Goal: Task Accomplishment & Management: Use online tool/utility

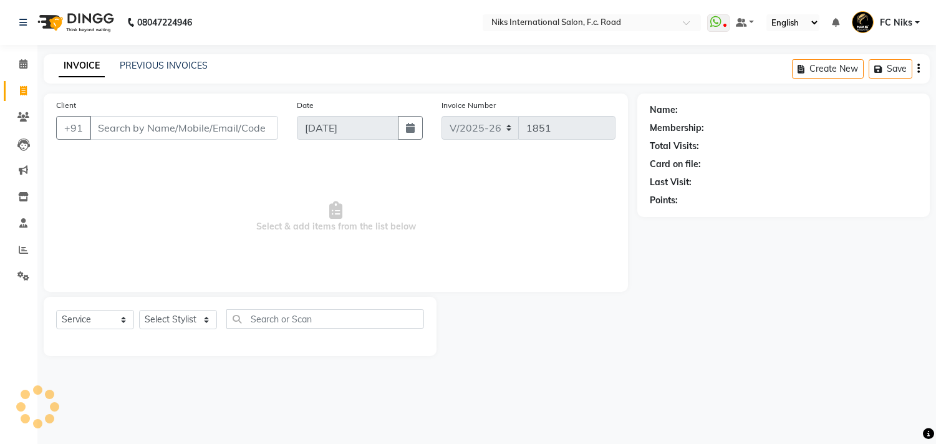
select select "7"
select select "service"
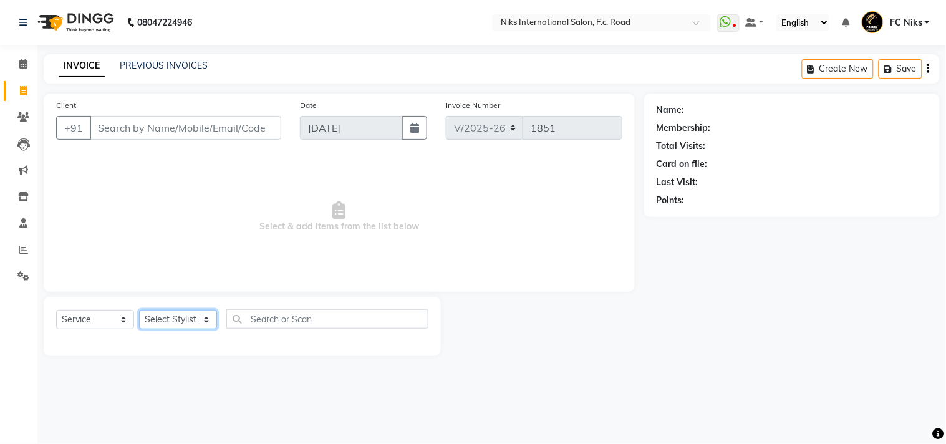
click at [175, 326] on select "Select Stylist [PERSON_NAME] [PERSON_NAME] CA [PERSON_NAME] Niks [PERSON_NAME] …" at bounding box center [178, 319] width 78 height 19
select select "159"
click at [139, 311] on select "Select Stylist [PERSON_NAME] [PERSON_NAME] CA [PERSON_NAME] Niks [PERSON_NAME] …" at bounding box center [178, 319] width 78 height 19
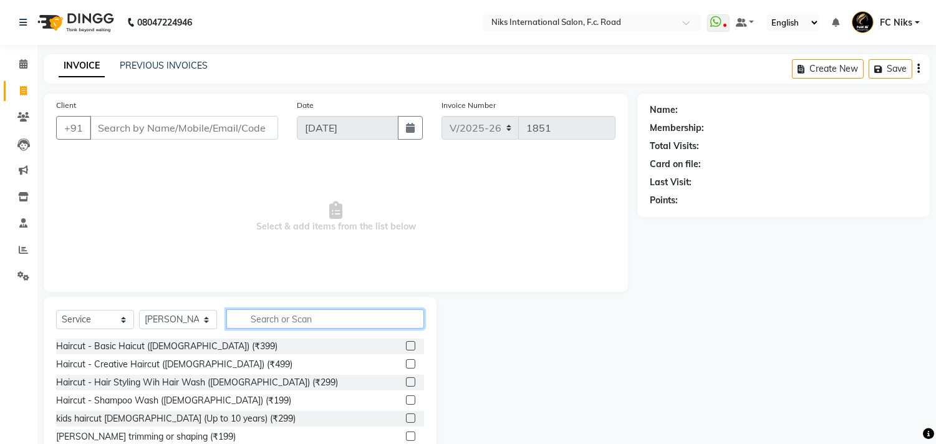
click at [258, 319] on input "text" at bounding box center [325, 318] width 198 height 19
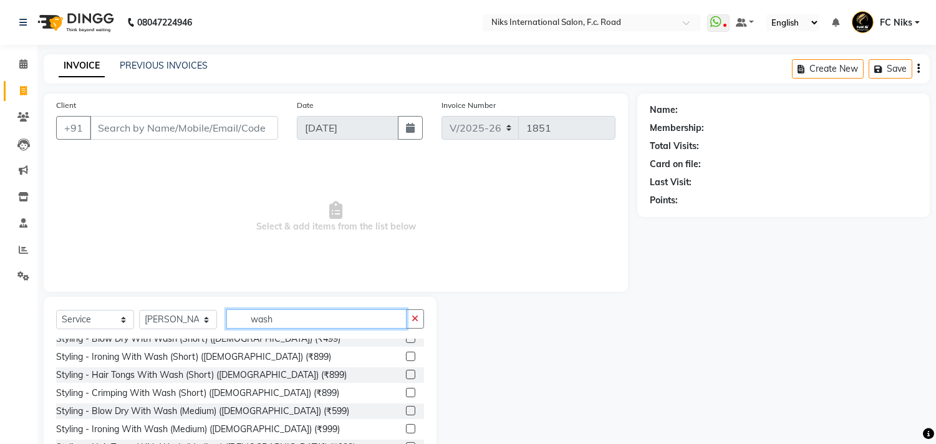
scroll to position [147, 0]
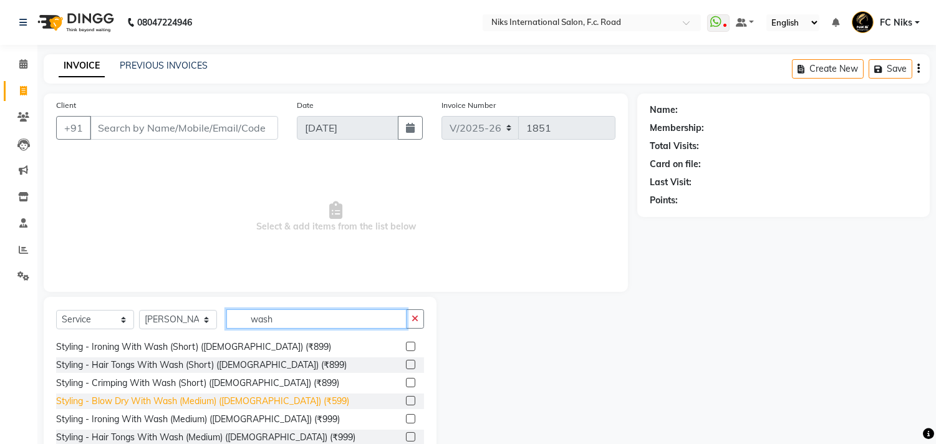
type input "wash"
click at [233, 395] on div "Styling - Blow Dry With Wash (Medium) ([DEMOGRAPHIC_DATA]) (₹599)" at bounding box center [202, 401] width 293 height 13
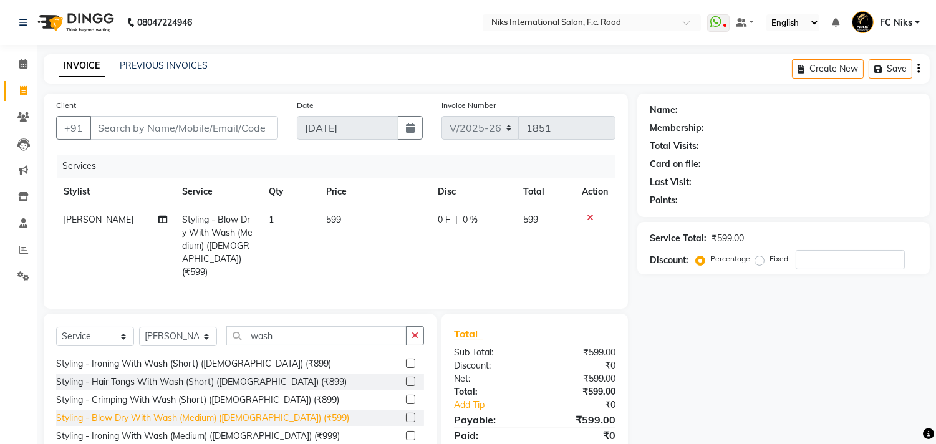
click at [242, 412] on div "Styling - Blow Dry With Wash (Medium) ([DEMOGRAPHIC_DATA]) (₹599)" at bounding box center [202, 418] width 293 height 13
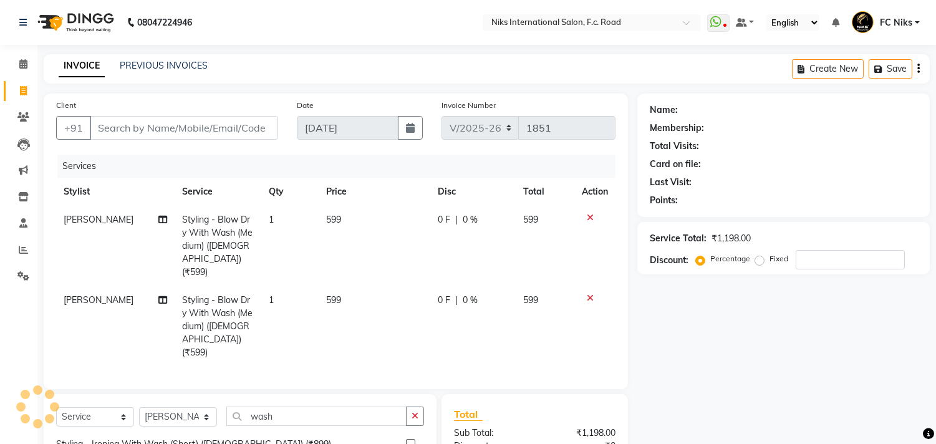
checkbox input "false"
click at [102, 223] on span "[PERSON_NAME]" at bounding box center [99, 219] width 70 height 11
select select "159"
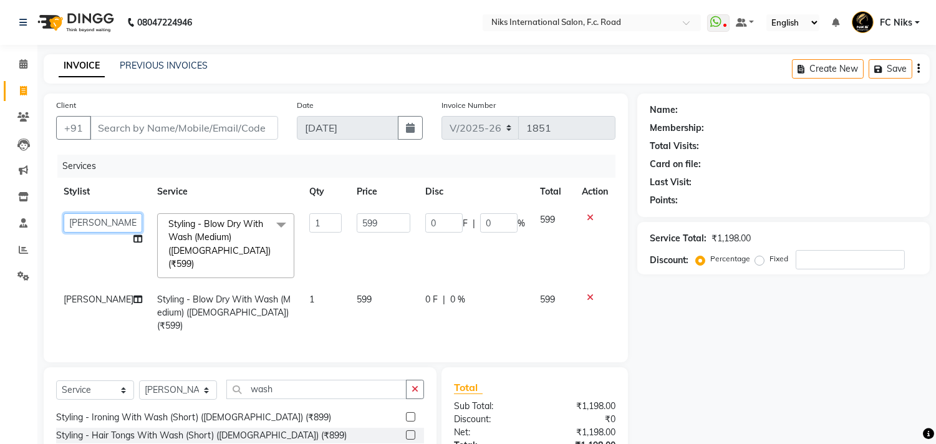
click at [106, 226] on select "[PERSON_NAME] [PERSON_NAME] CA [PERSON_NAME] Niks [PERSON_NAME] [PERSON_NAME] […" at bounding box center [103, 222] width 79 height 19
select select "62714"
drag, startPoint x: 371, startPoint y: 217, endPoint x: 338, endPoint y: 215, distance: 33.2
click at [349, 215] on td "599" at bounding box center [383, 246] width 69 height 80
type input "600"
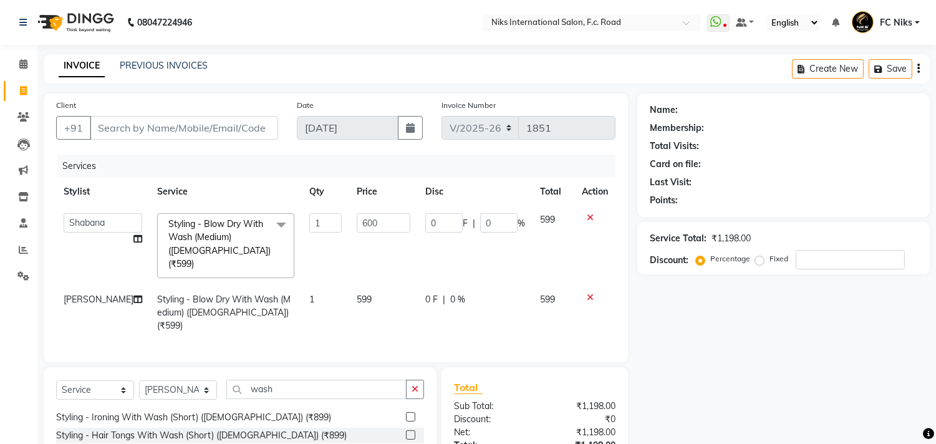
click at [379, 286] on td "599" at bounding box center [383, 313] width 69 height 54
select select "159"
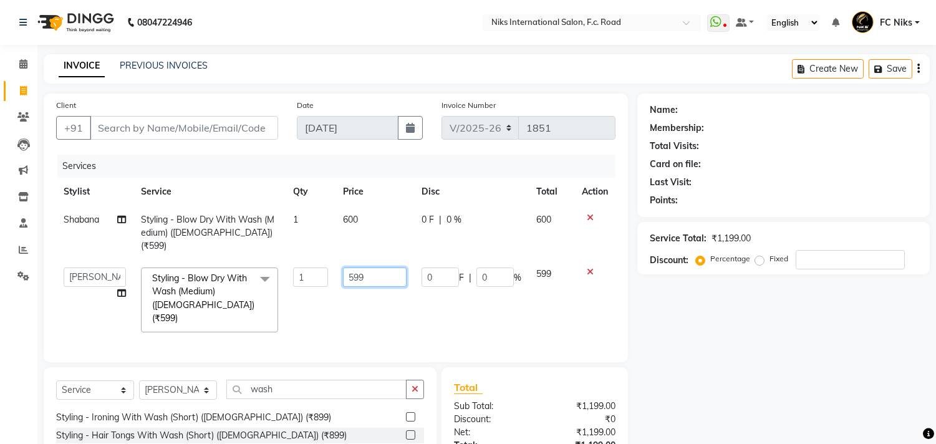
drag, startPoint x: 374, startPoint y: 259, endPoint x: 308, endPoint y: 250, distance: 67.3
click at [309, 260] on tr "Abhishek [PERSON_NAME] [PERSON_NAME] CA [PERSON_NAME] Niks [PERSON_NAME] [PERSO…" at bounding box center [336, 300] width 560 height 80
type input "600"
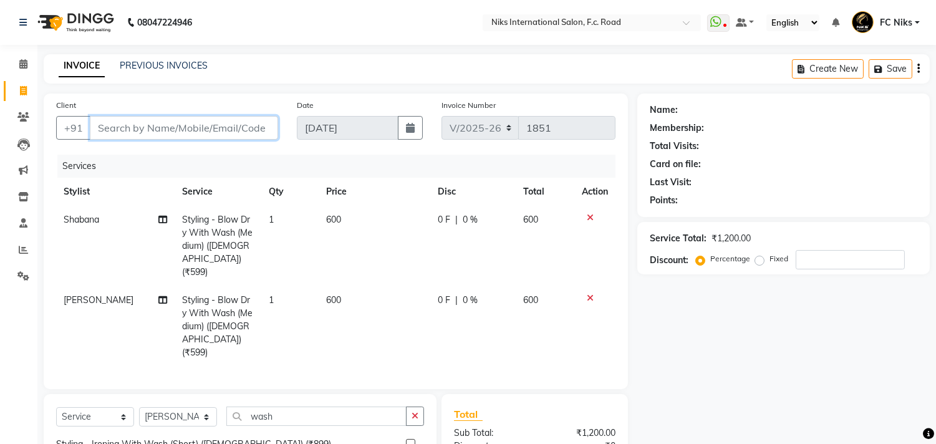
click at [200, 131] on input "Client" at bounding box center [184, 128] width 188 height 24
type input "8"
type input "0"
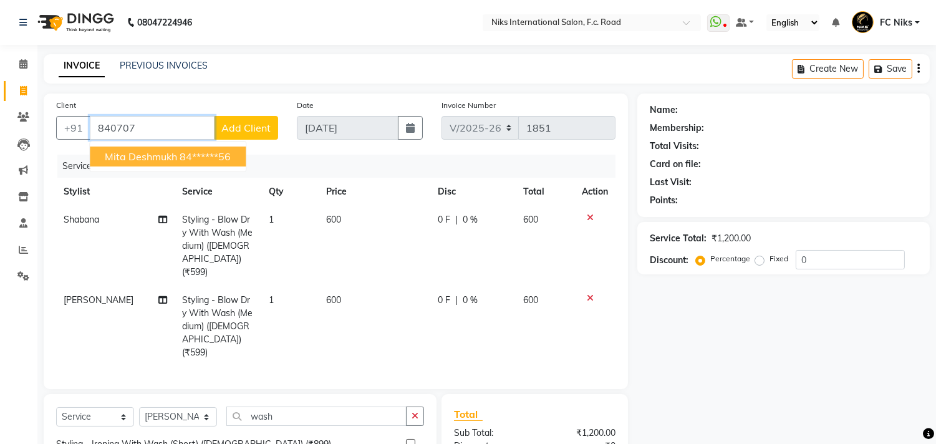
click at [206, 157] on ngb-highlight "84******56" at bounding box center [205, 156] width 51 height 12
type input "84******56"
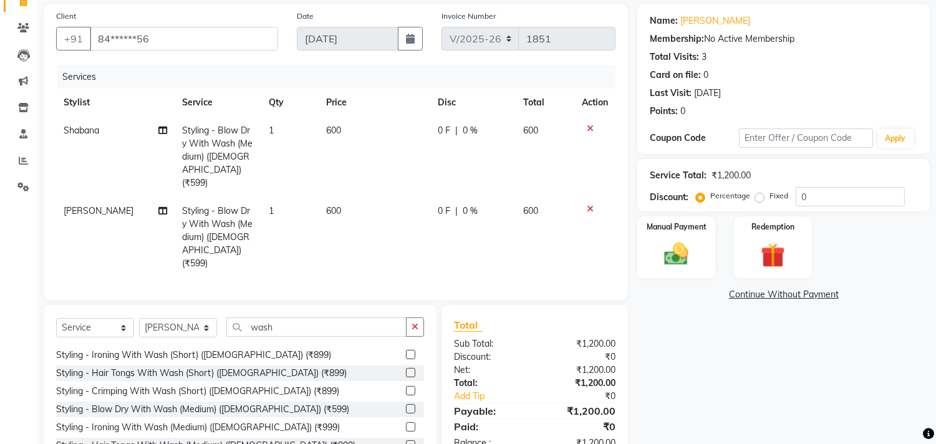
scroll to position [92, 0]
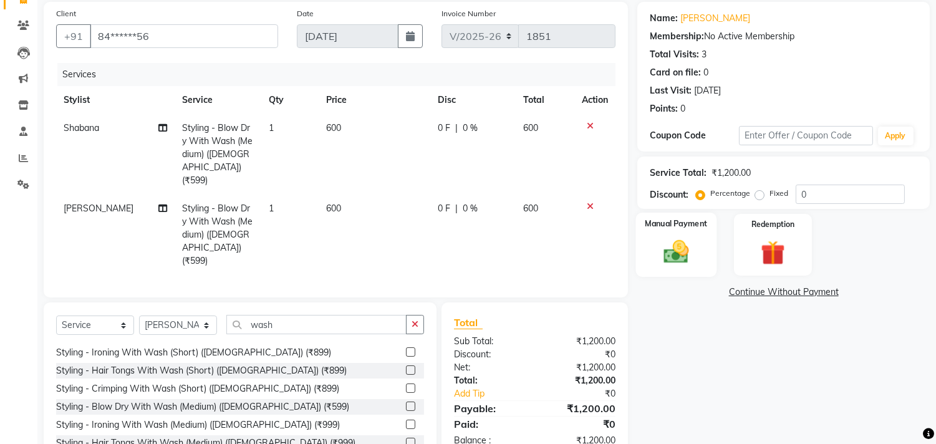
click at [678, 241] on img at bounding box center [676, 252] width 41 height 29
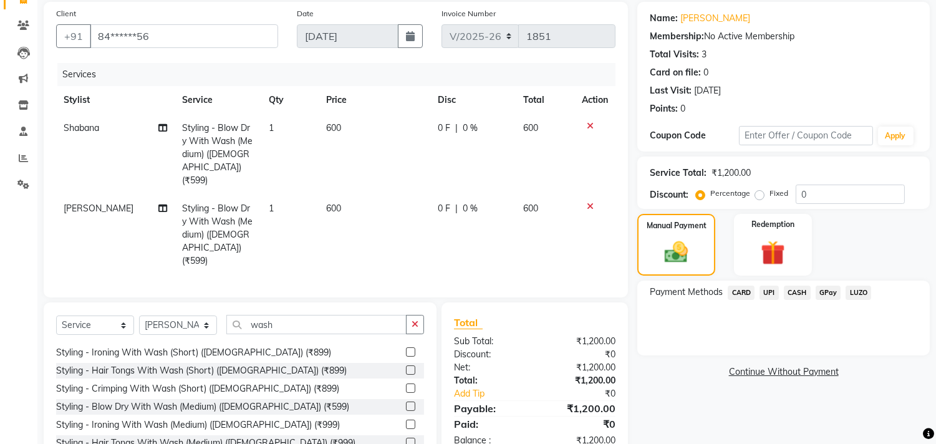
click at [802, 291] on span "CASH" at bounding box center [797, 293] width 27 height 14
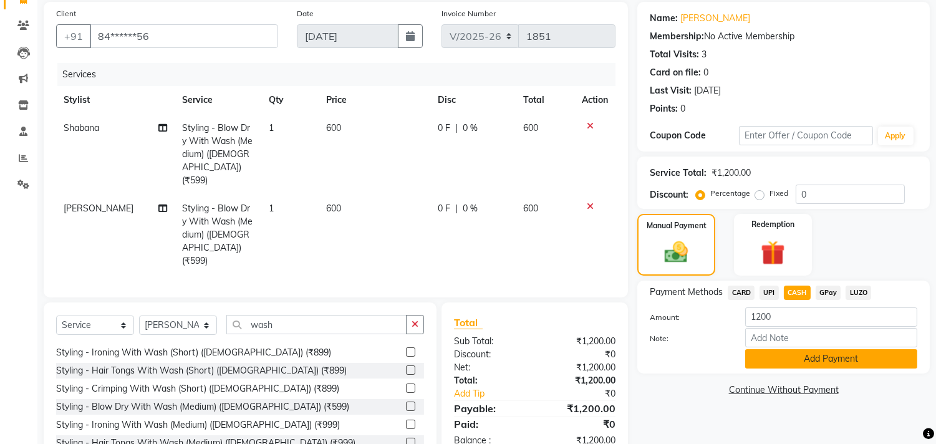
click at [795, 356] on button "Add Payment" at bounding box center [831, 358] width 172 height 19
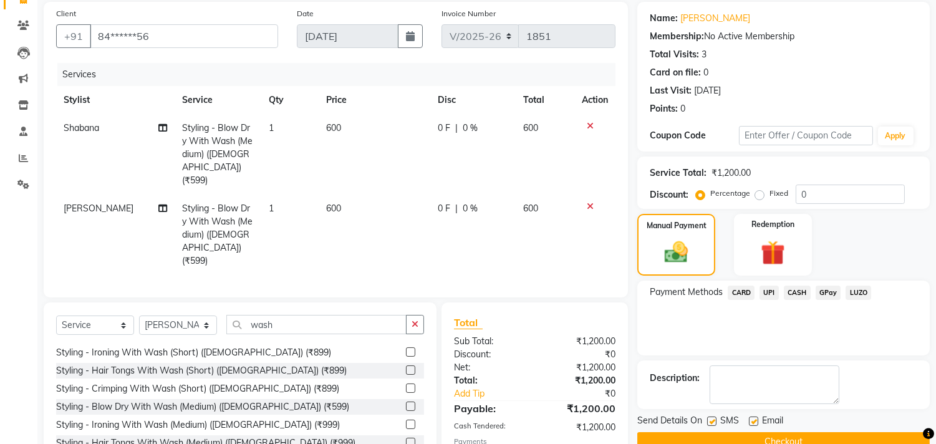
scroll to position [108, 0]
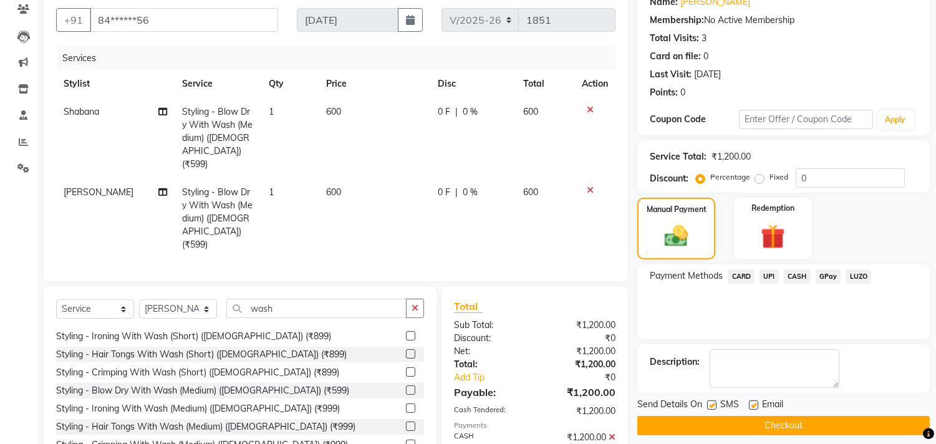
click at [782, 427] on button "Checkout" at bounding box center [783, 425] width 293 height 19
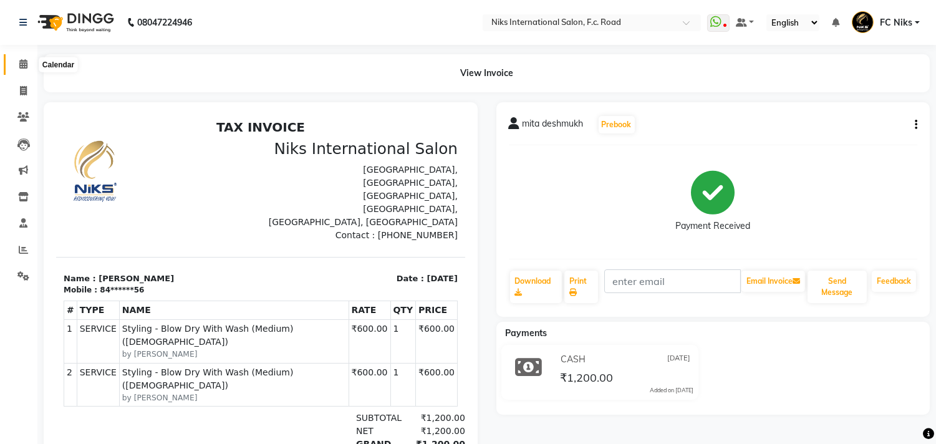
click at [19, 61] on icon at bounding box center [23, 63] width 8 height 9
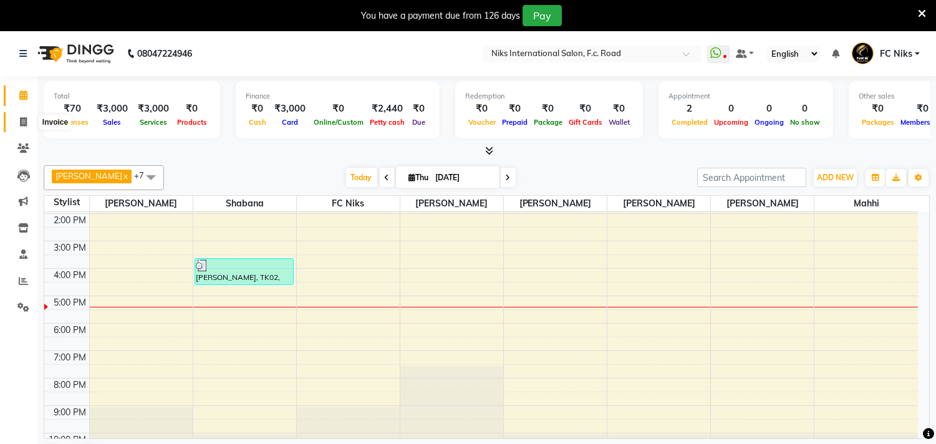
click at [17, 120] on span at bounding box center [23, 122] width 22 height 14
select select "7"
select select "service"
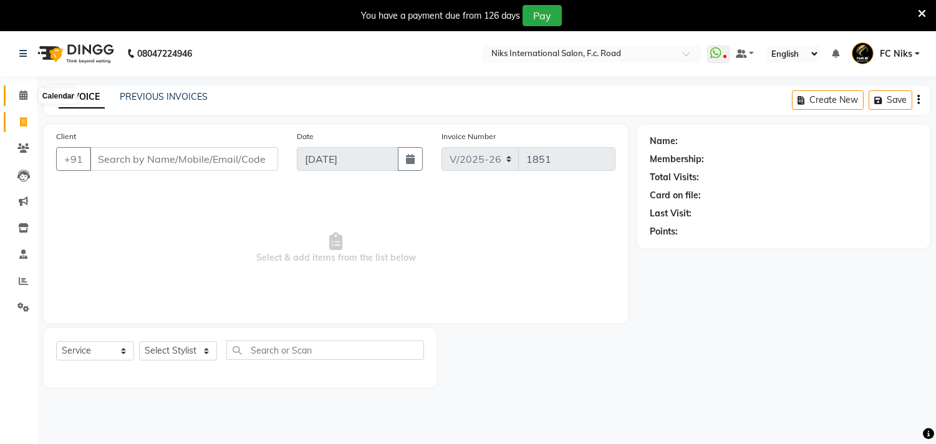
click at [22, 97] on icon at bounding box center [23, 94] width 8 height 9
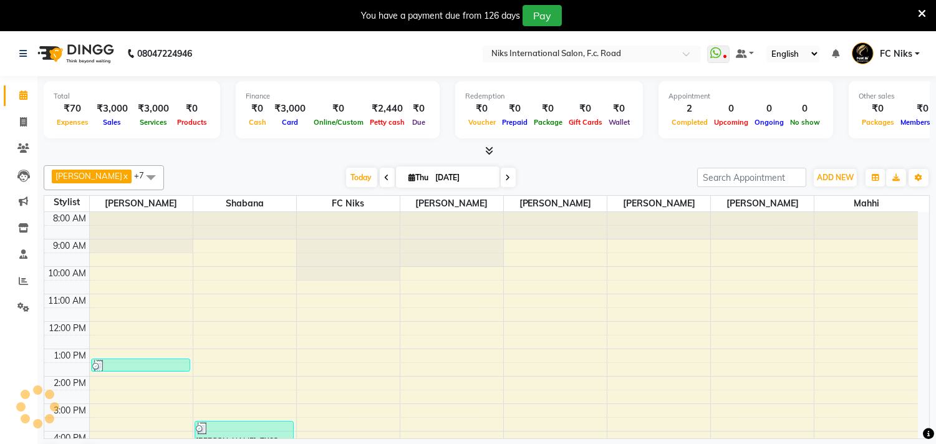
scroll to position [163, 0]
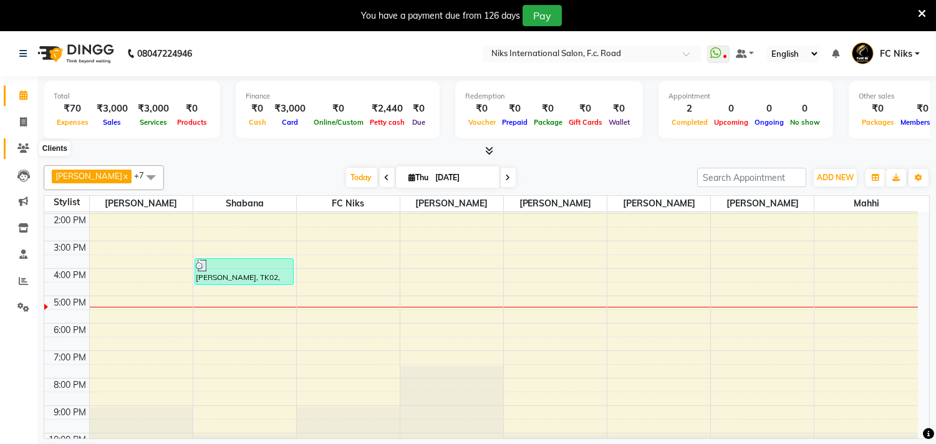
click at [21, 145] on icon at bounding box center [23, 147] width 12 height 9
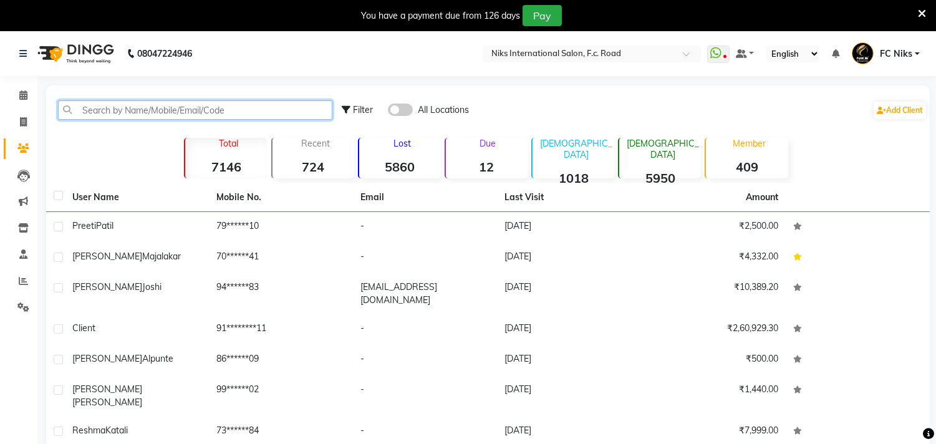
click at [102, 103] on input "text" at bounding box center [195, 109] width 274 height 19
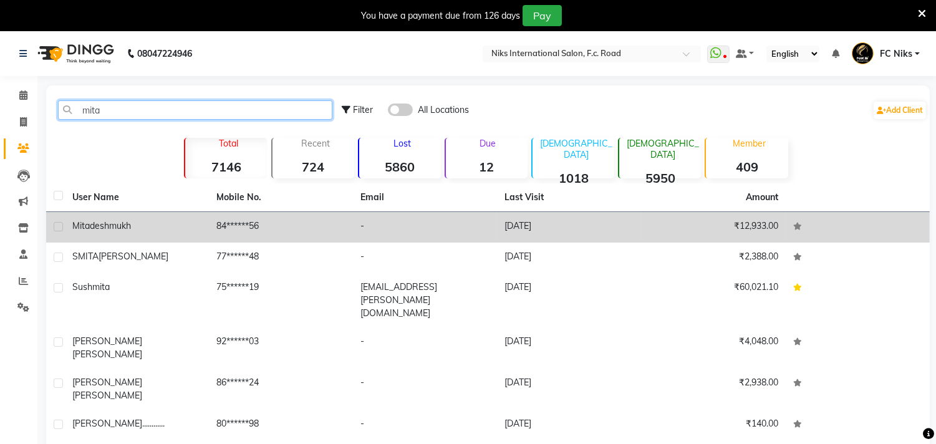
type input "mita"
click at [109, 217] on td "mita deshmukh" at bounding box center [137, 227] width 144 height 31
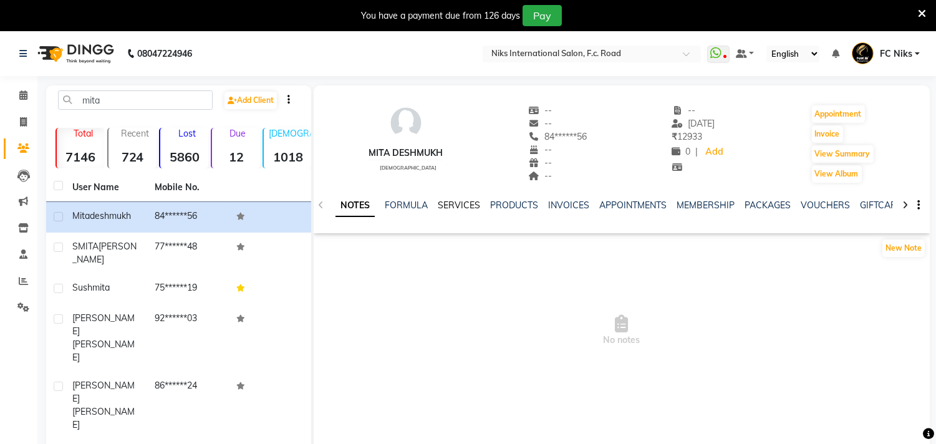
click at [460, 200] on link "SERVICES" at bounding box center [459, 205] width 42 height 11
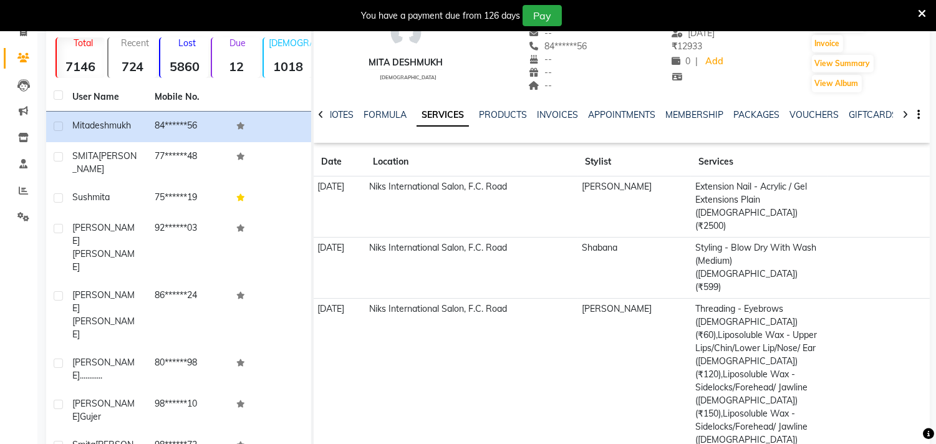
scroll to position [92, 0]
click at [936, 433] on main "mita Add Client Total 7146 Recent 724 Lost 5860 Due 12 Male 1018 Female 5950 Me…" at bounding box center [486, 310] width 899 height 632
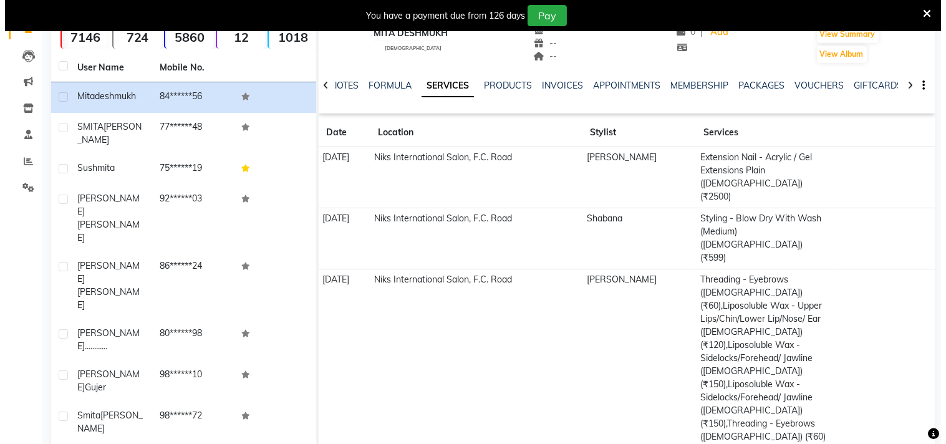
scroll to position [168, 0]
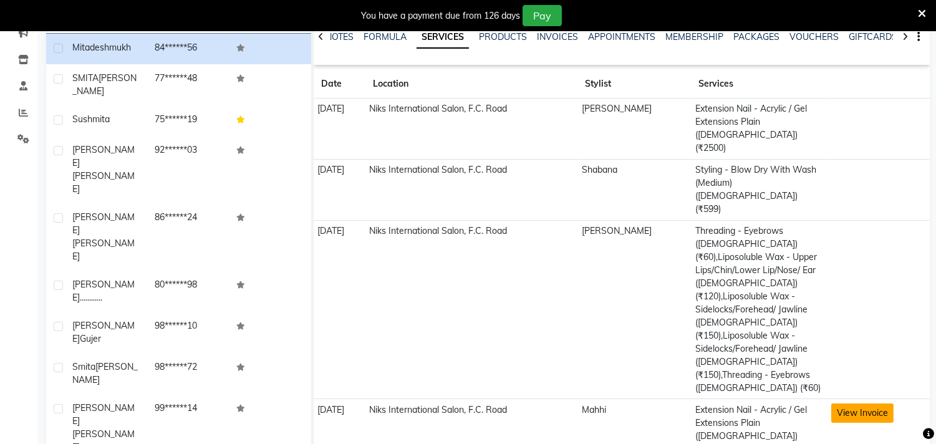
click at [875, 404] on button "View Invoice" at bounding box center [862, 413] width 62 height 19
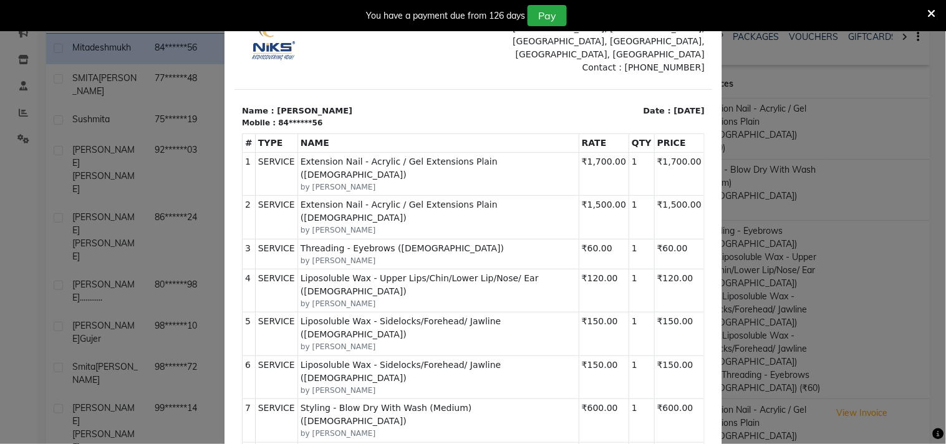
scroll to position [138, 0]
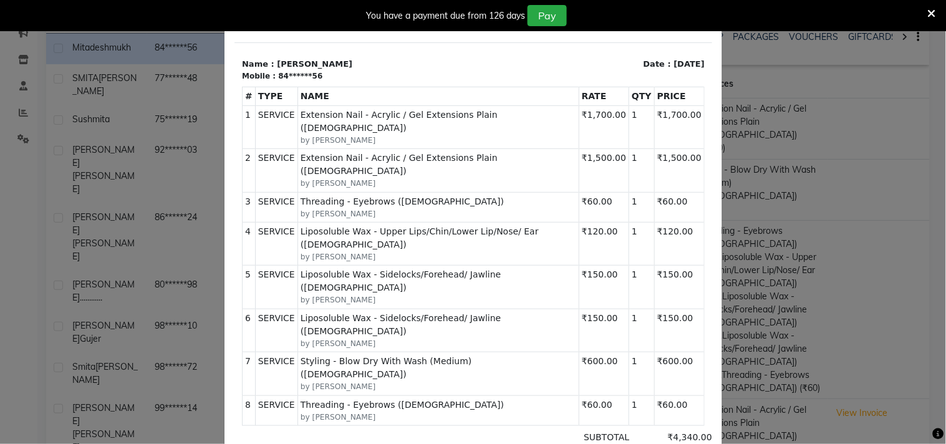
click at [936, 9] on icon at bounding box center [932, 13] width 8 height 11
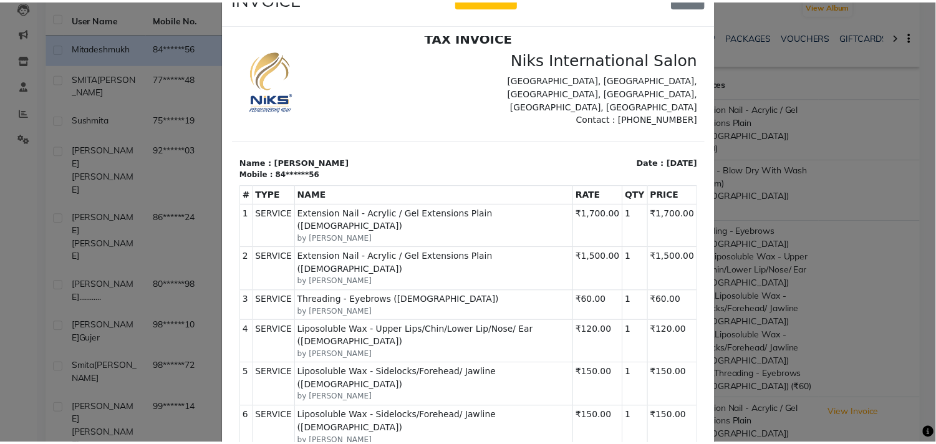
scroll to position [0, 0]
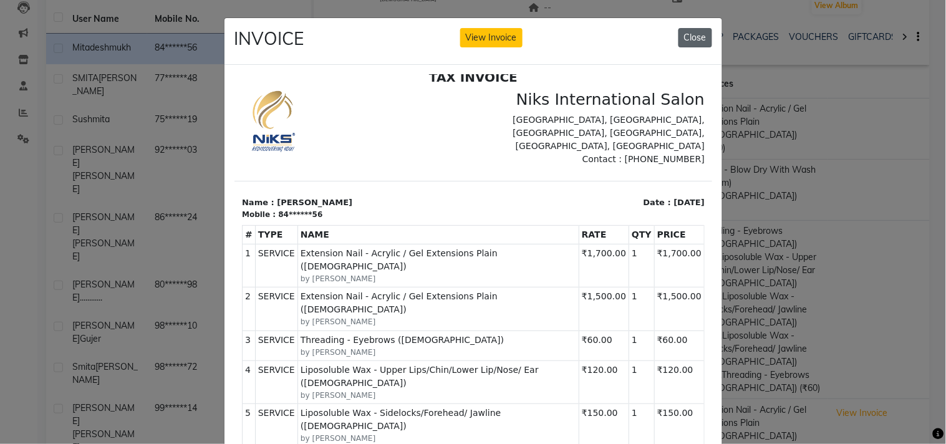
click at [687, 34] on button "Close" at bounding box center [696, 37] width 34 height 19
